Goal: Transaction & Acquisition: Purchase product/service

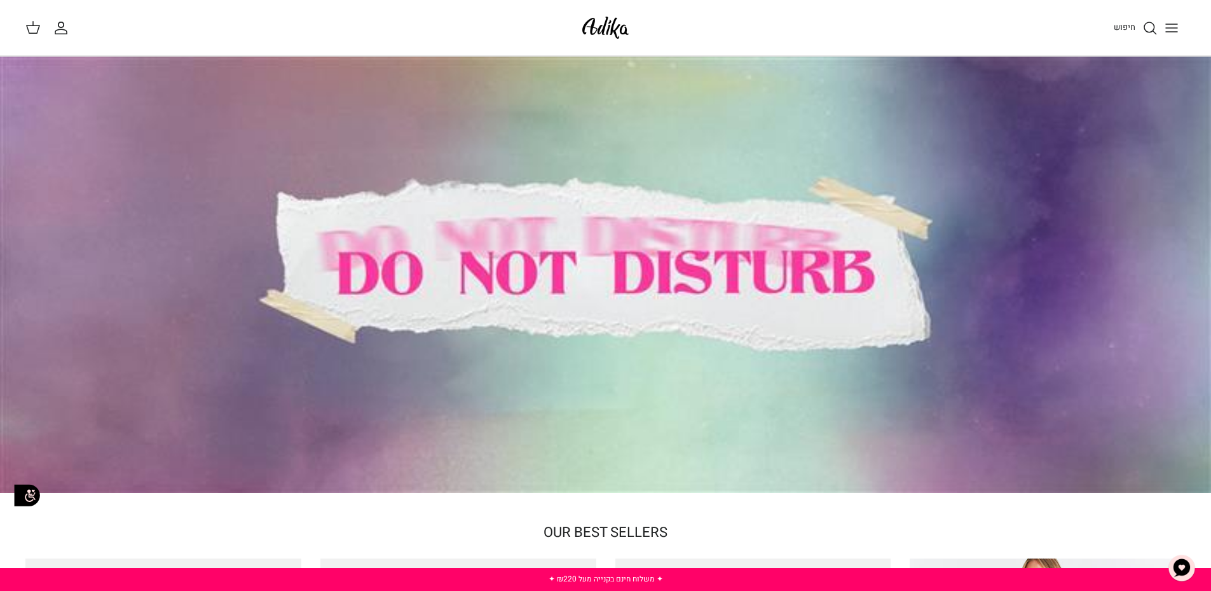
click at [1174, 31] on icon "Toggle menu" at bounding box center [1171, 27] width 15 height 15
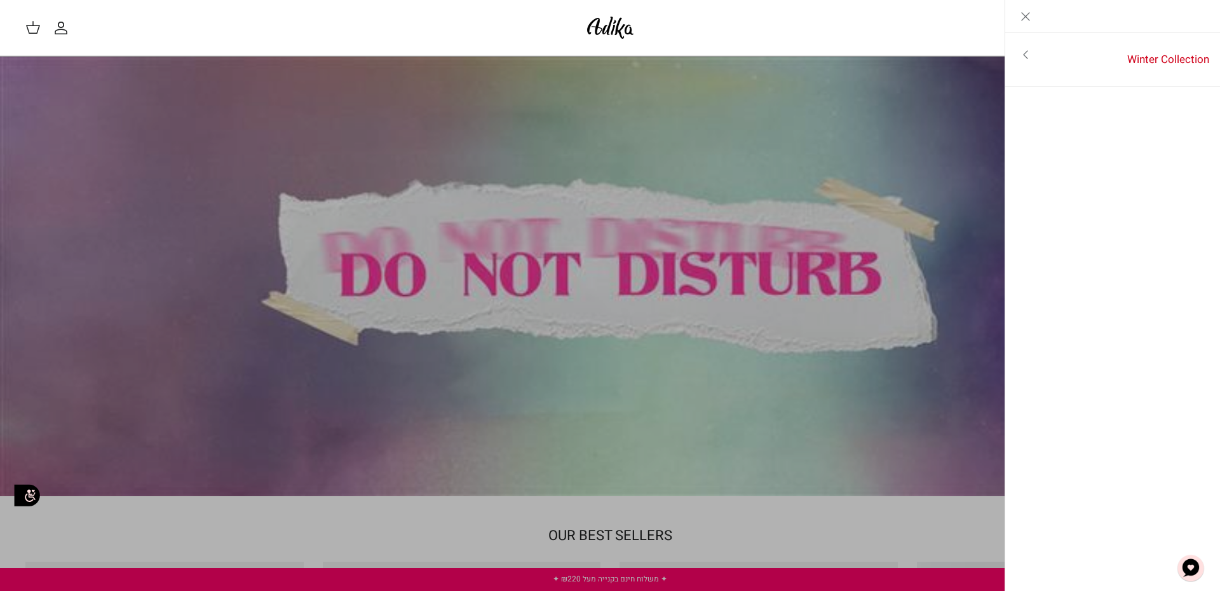
click at [1028, 54] on icon "Toggle menu" at bounding box center [1025, 54] width 15 height 15
click at [1013, 13] on link "Close" at bounding box center [1026, 16] width 41 height 32
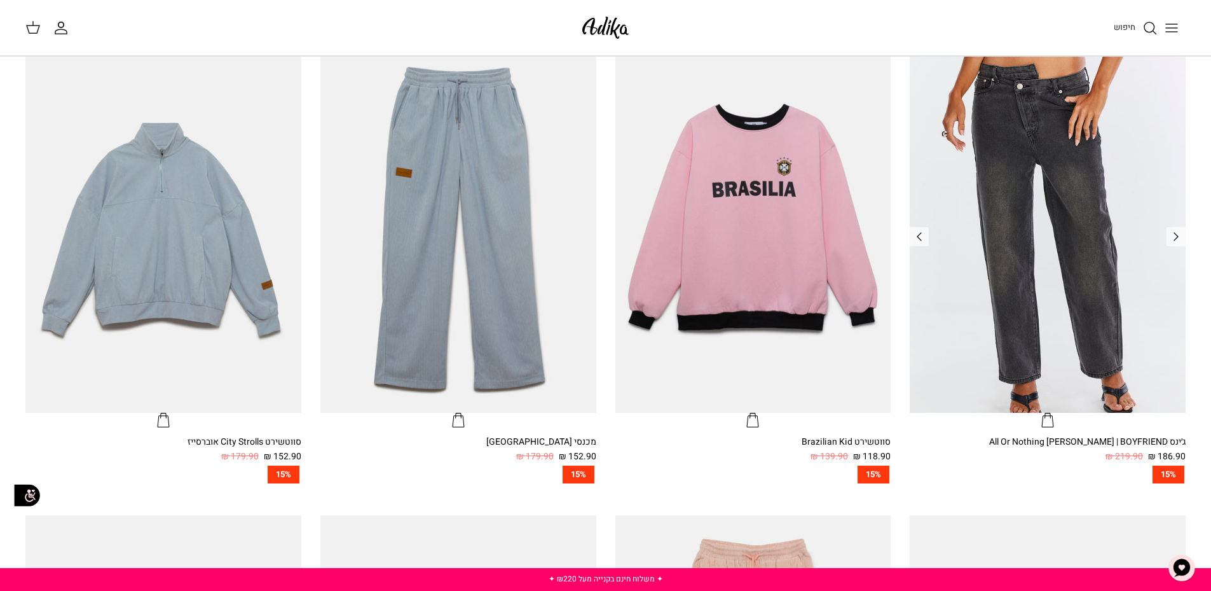
scroll to position [136, 0]
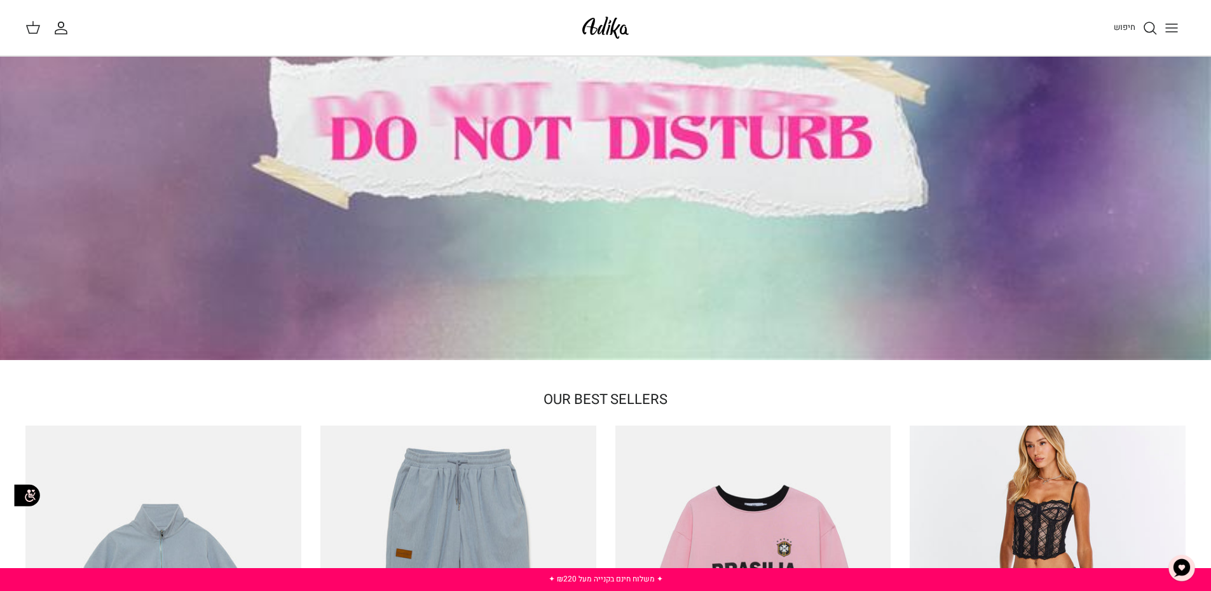
click at [587, 22] on img at bounding box center [605, 28] width 54 height 30
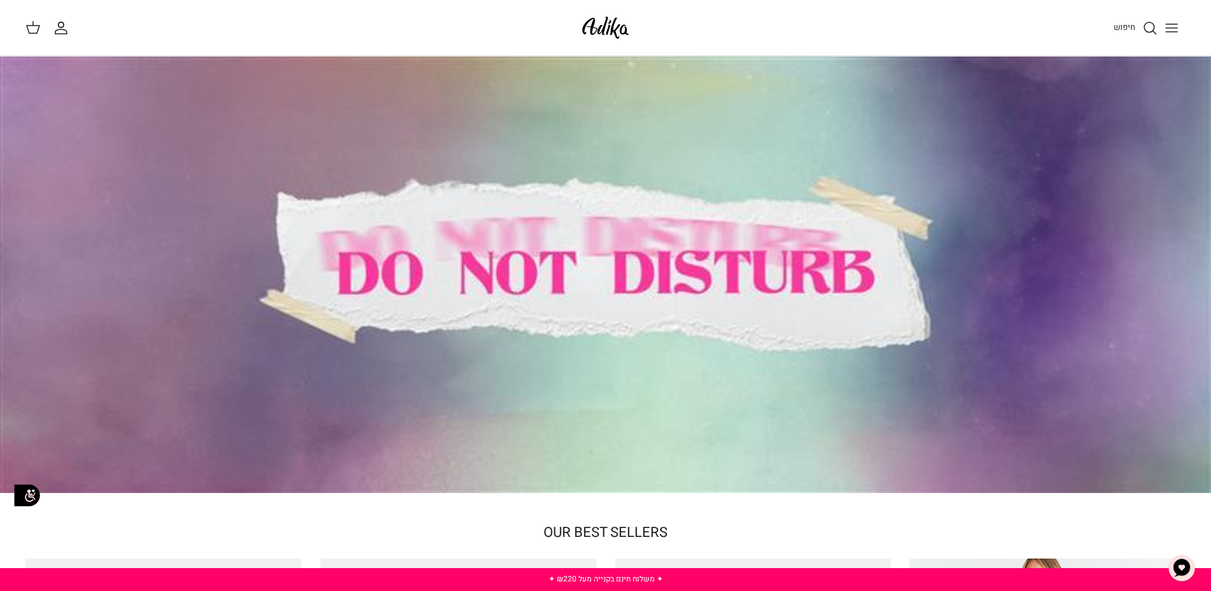
click at [1171, 26] on icon "Toggle menu" at bounding box center [1171, 27] width 15 height 15
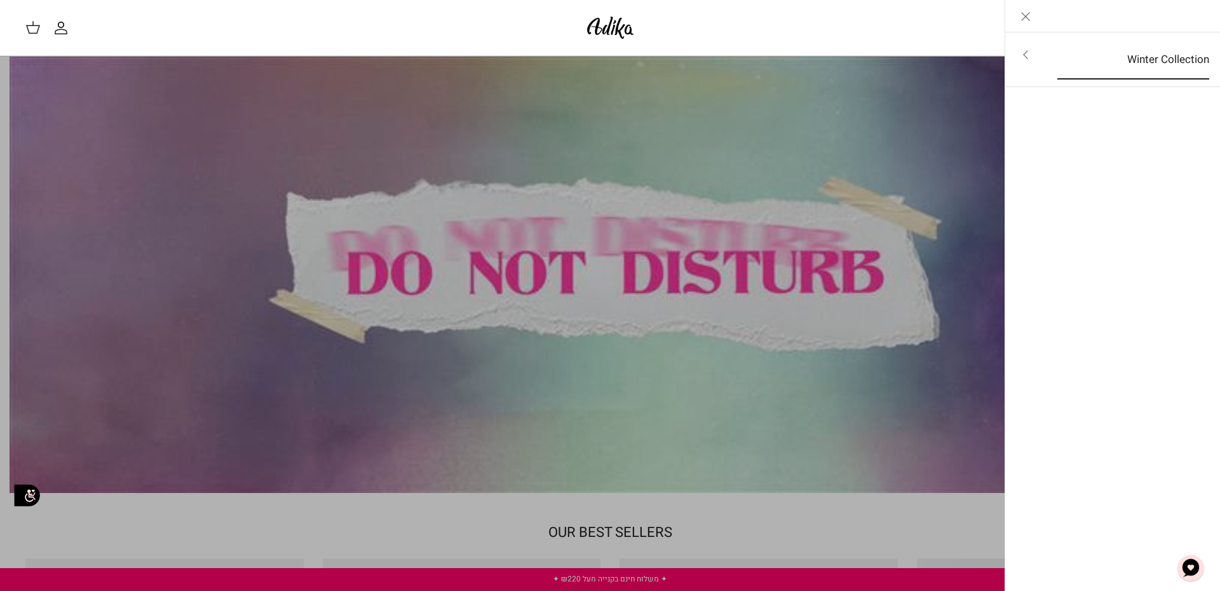
click at [1175, 55] on link "Winter Collection" at bounding box center [1133, 59] width 175 height 39
click at [1178, 58] on link "לכל הפריטים" at bounding box center [1113, 56] width 203 height 32
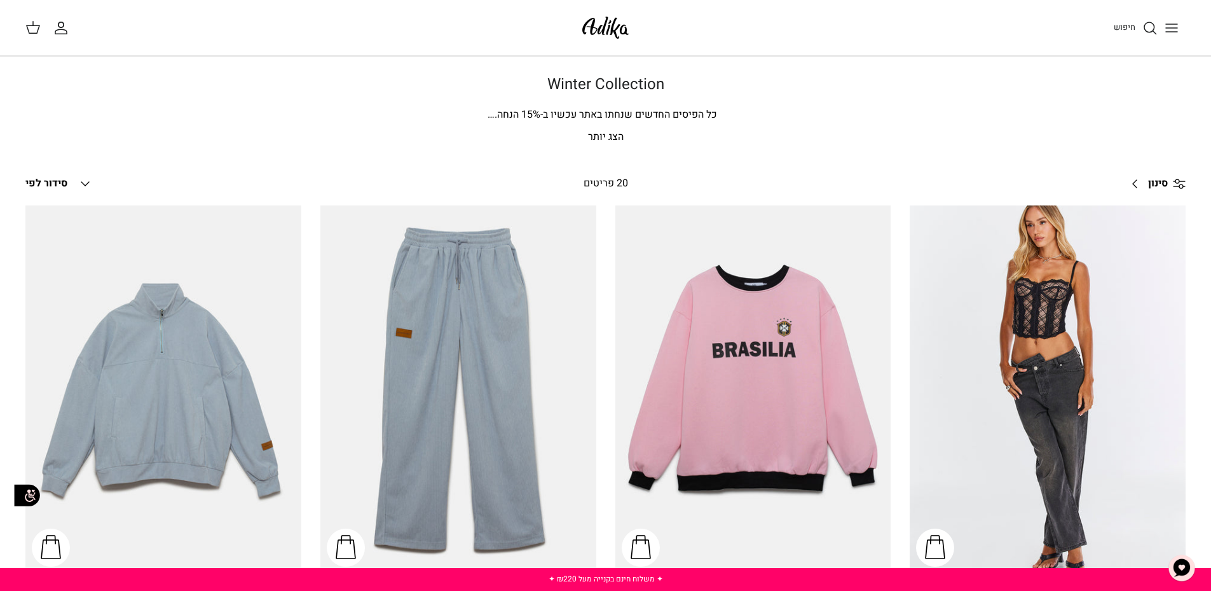
click at [1174, 28] on line "Toggle menu" at bounding box center [1171, 28] width 11 height 0
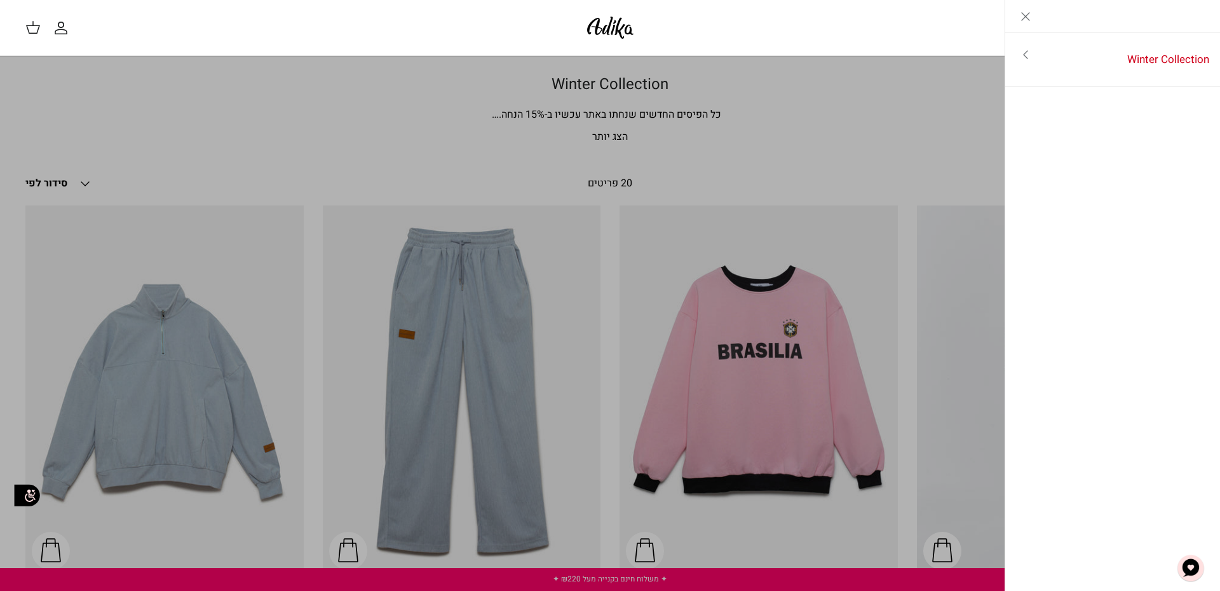
drag, startPoint x: 1028, startPoint y: 20, endPoint x: 1006, endPoint y: 18, distance: 22.3
click at [1028, 19] on icon "Close" at bounding box center [1025, 16] width 15 height 15
